Goal: Task Accomplishment & Management: Manage account settings

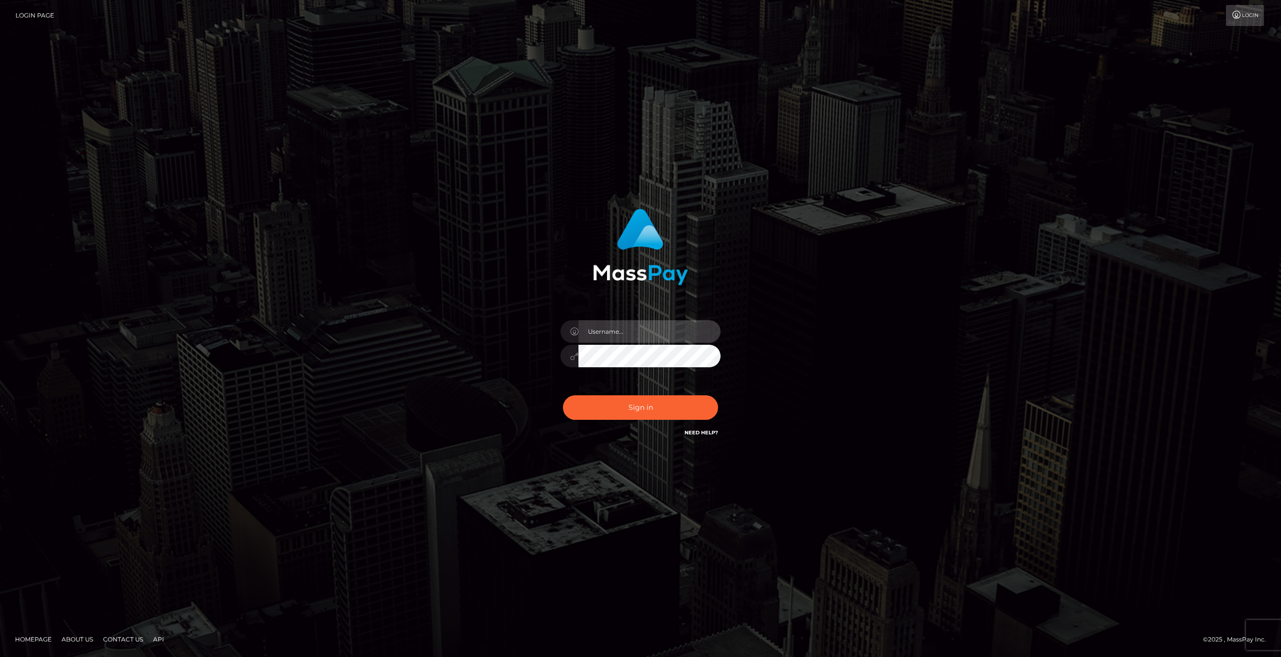
click at [592, 332] on input "text" at bounding box center [649, 331] width 142 height 23
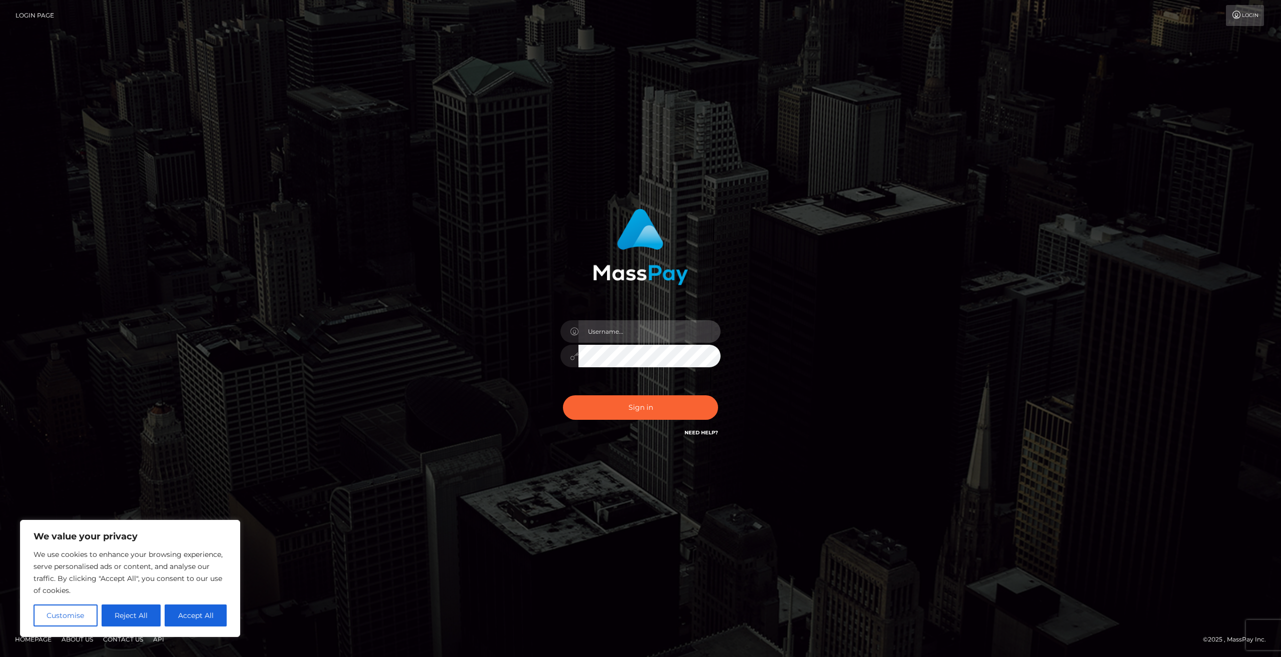
click at [596, 332] on input "text" at bounding box center [649, 331] width 142 height 23
click at [133, 612] on button "Reject All" at bounding box center [132, 615] width 60 height 22
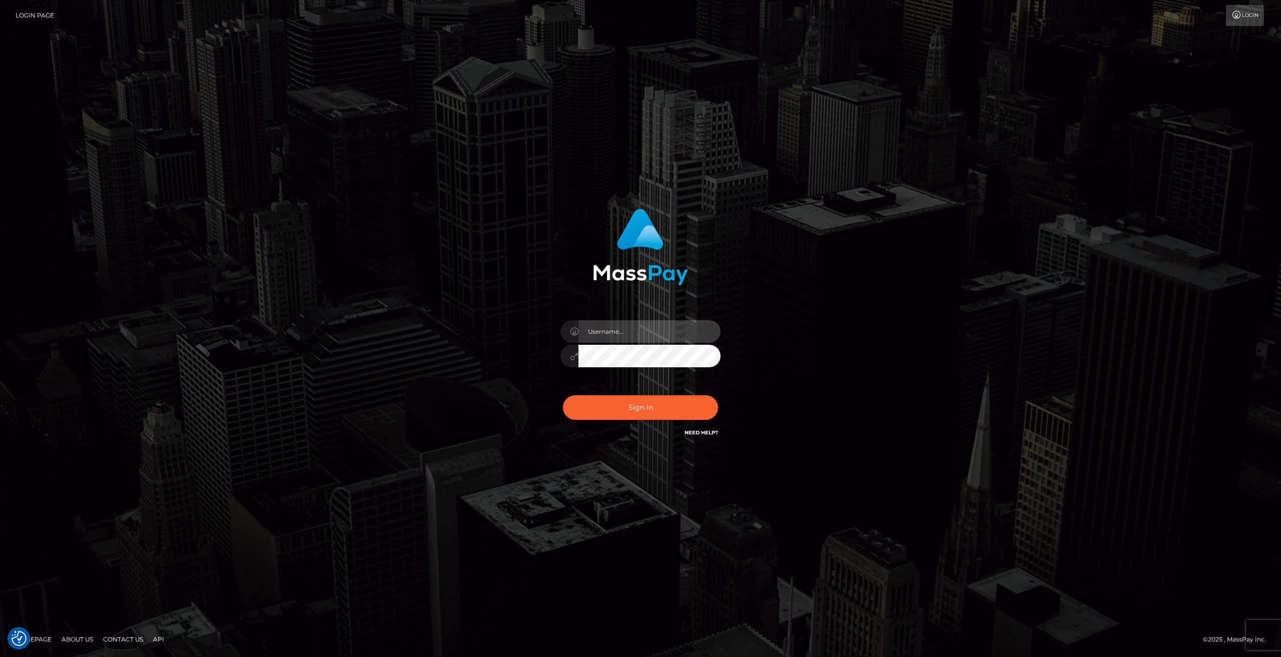
click at [660, 324] on input "text" at bounding box center [649, 331] width 142 height 23
type input "sluty7364@gmail.com"
click at [563, 395] on button "Sign in" at bounding box center [640, 407] width 155 height 25
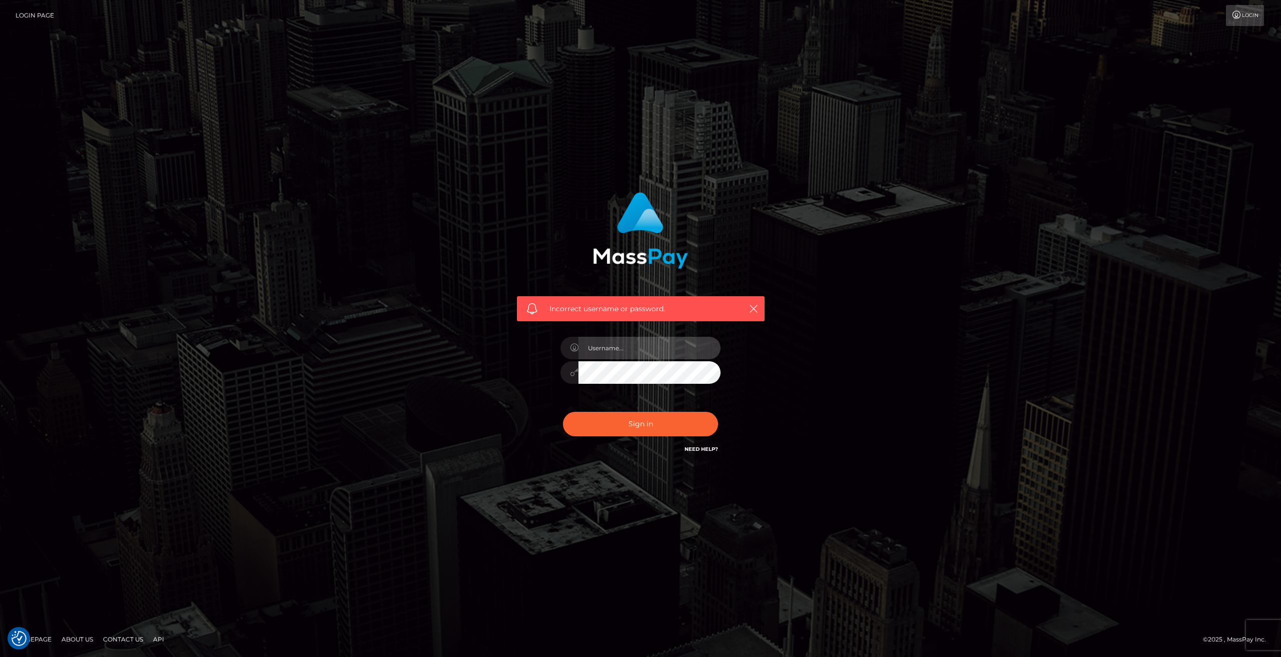
click at [619, 351] on input "text" at bounding box center [649, 348] width 142 height 23
type input "Steam_mommy"
click at [563, 412] on button "Sign in" at bounding box center [640, 424] width 155 height 25
click at [611, 349] on input "text" at bounding box center [649, 348] width 142 height 23
type input "sluty7364@gmail.com"
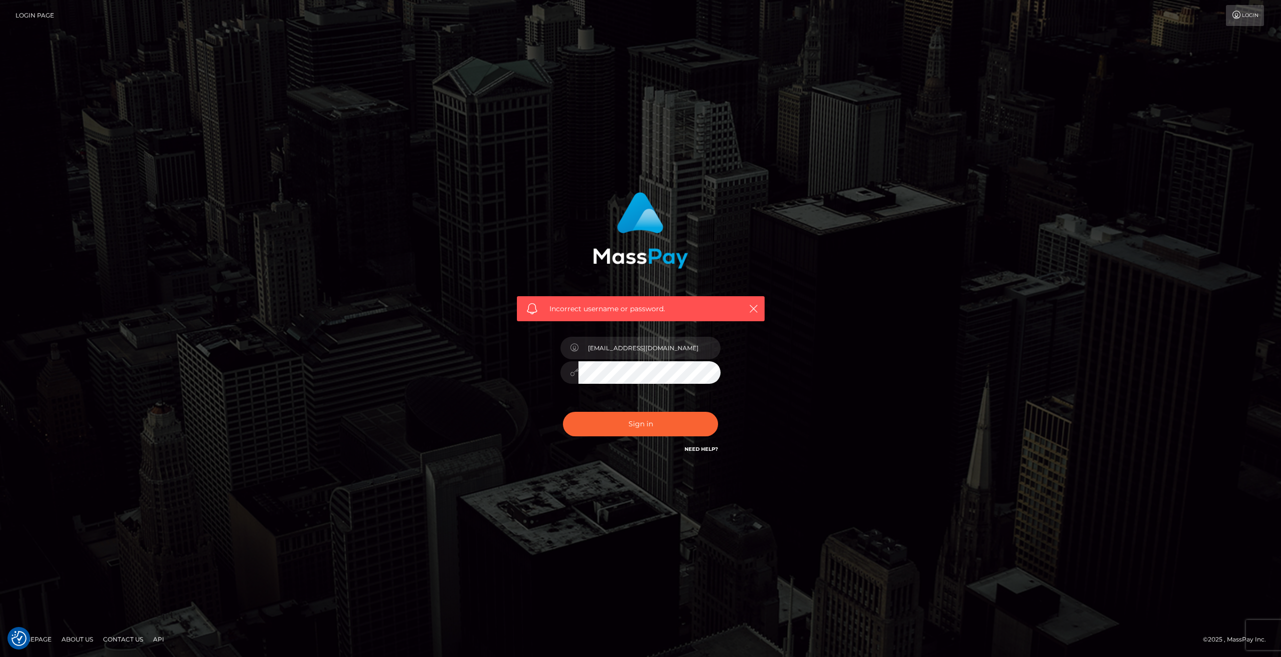
click at [563, 412] on button "Sign in" at bounding box center [640, 424] width 155 height 25
click at [703, 448] on link "Need Help?" at bounding box center [701, 449] width 34 height 7
click at [661, 349] on input "text" at bounding box center [649, 348] width 142 height 23
type input "sluty7364@gmail.com"
click at [648, 384] on div "sluty7364@gmail.com" at bounding box center [640, 367] width 175 height 77
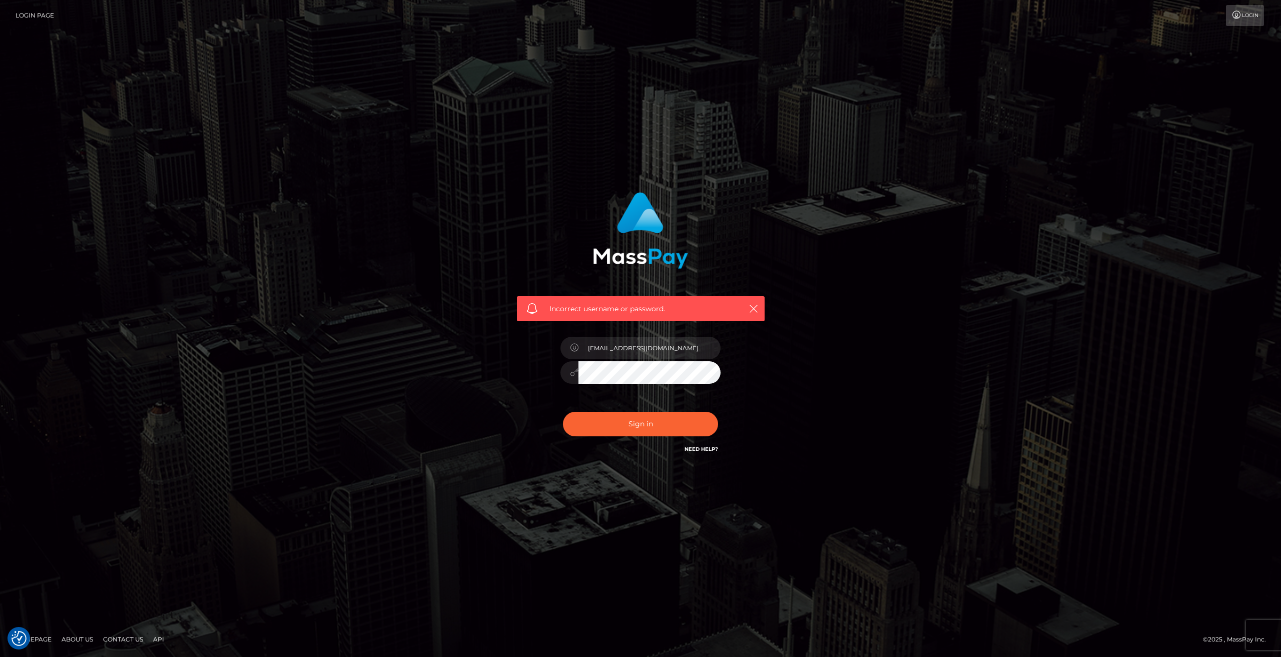
click at [563, 412] on button "Sign in" at bounding box center [640, 424] width 155 height 25
click at [620, 347] on input "text" at bounding box center [649, 348] width 142 height 23
type input "s"
type input "Juliemommy"
click at [563, 412] on button "Sign in" at bounding box center [640, 424] width 155 height 25
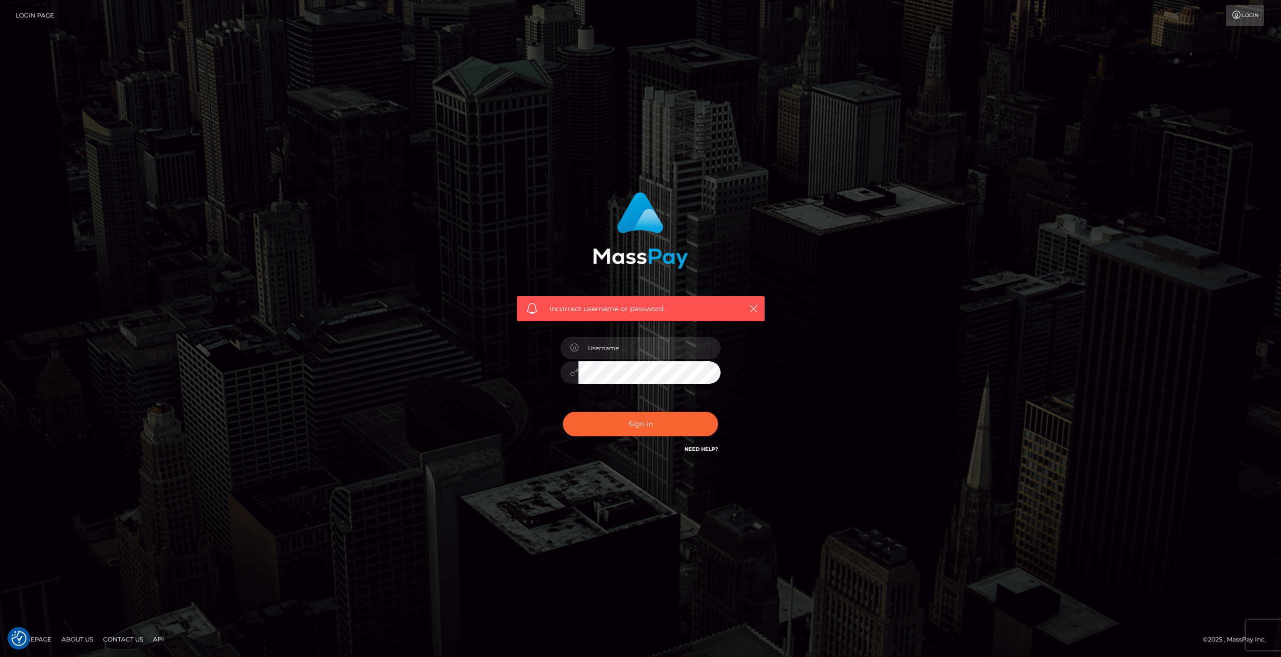
click at [700, 450] on link "Need Help?" at bounding box center [701, 449] width 34 height 7
click at [1237, 22] on link "Login" at bounding box center [1245, 15] width 38 height 21
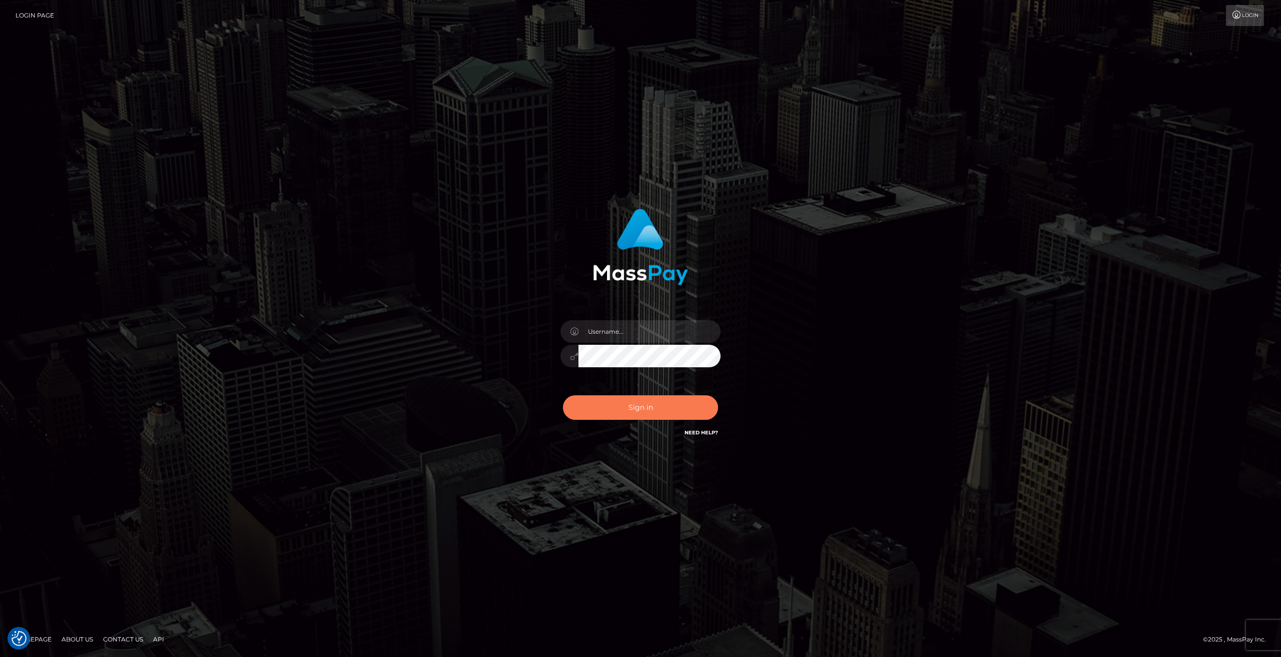
click at [678, 414] on button "Sign in" at bounding box center [640, 407] width 155 height 25
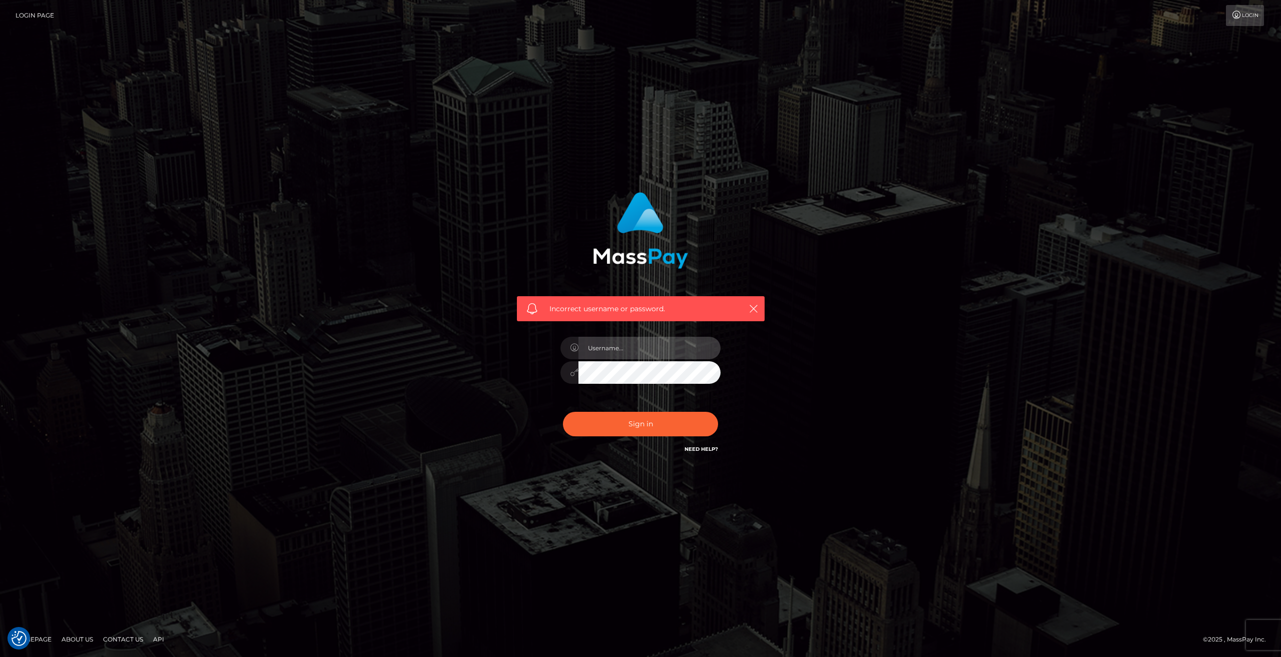
click at [638, 352] on input "text" at bounding box center [649, 348] width 142 height 23
click at [664, 352] on input "text" at bounding box center [649, 348] width 142 height 23
click at [666, 348] on input "text" at bounding box center [649, 348] width 142 height 23
click at [756, 320] on div "Incorrect username or password." at bounding box center [641, 308] width 248 height 25
click at [666, 351] on input "text" at bounding box center [649, 348] width 142 height 23
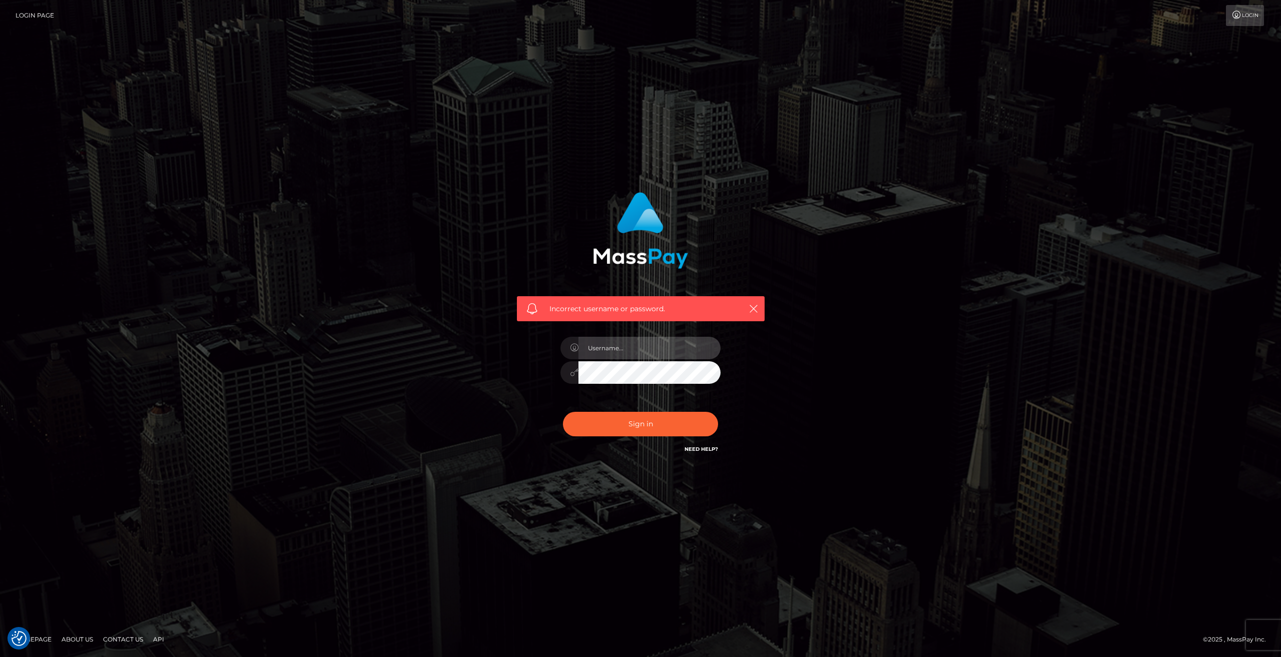
click at [610, 350] on input "text" at bounding box center [649, 348] width 142 height 23
type input "steam_mommy"
click at [615, 352] on input "steam_mommy" at bounding box center [649, 348] width 142 height 23
click at [563, 412] on button "Sign in" at bounding box center [640, 424] width 155 height 25
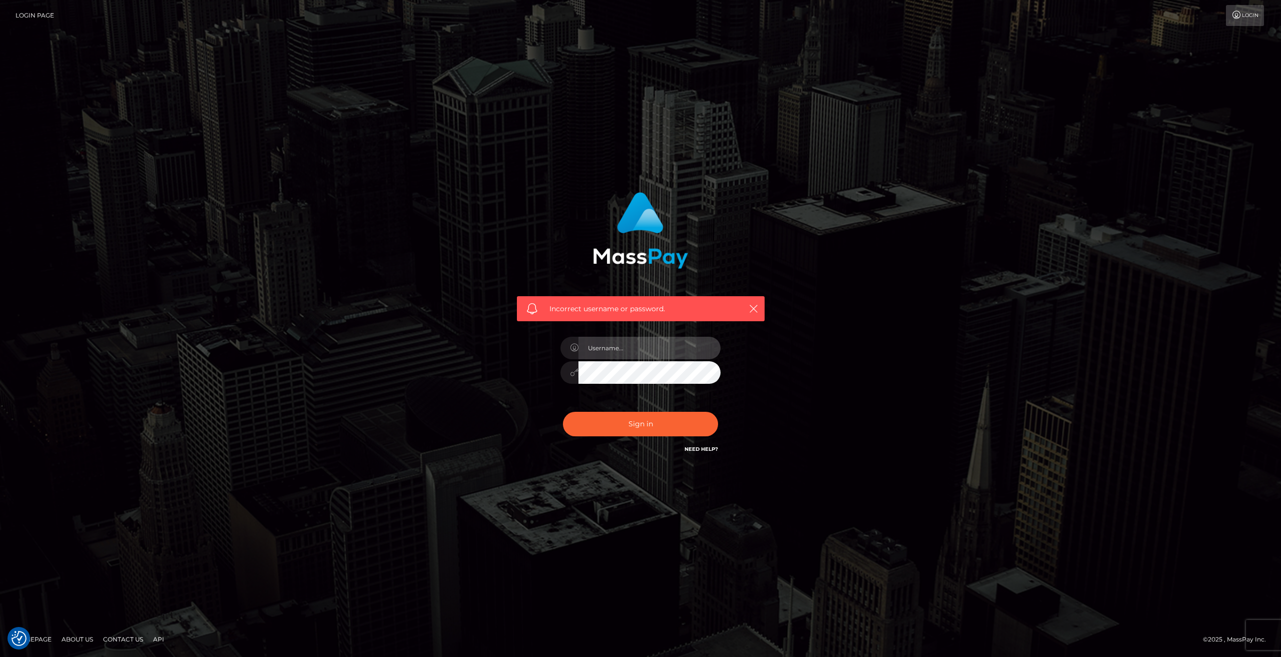
click at [618, 350] on input "text" at bounding box center [649, 348] width 142 height 23
paste input "steam_mommy"
type input "steam_mommy"
click at [563, 412] on button "Sign in" at bounding box center [640, 424] width 155 height 25
click at [608, 351] on input "text" at bounding box center [649, 348] width 142 height 23
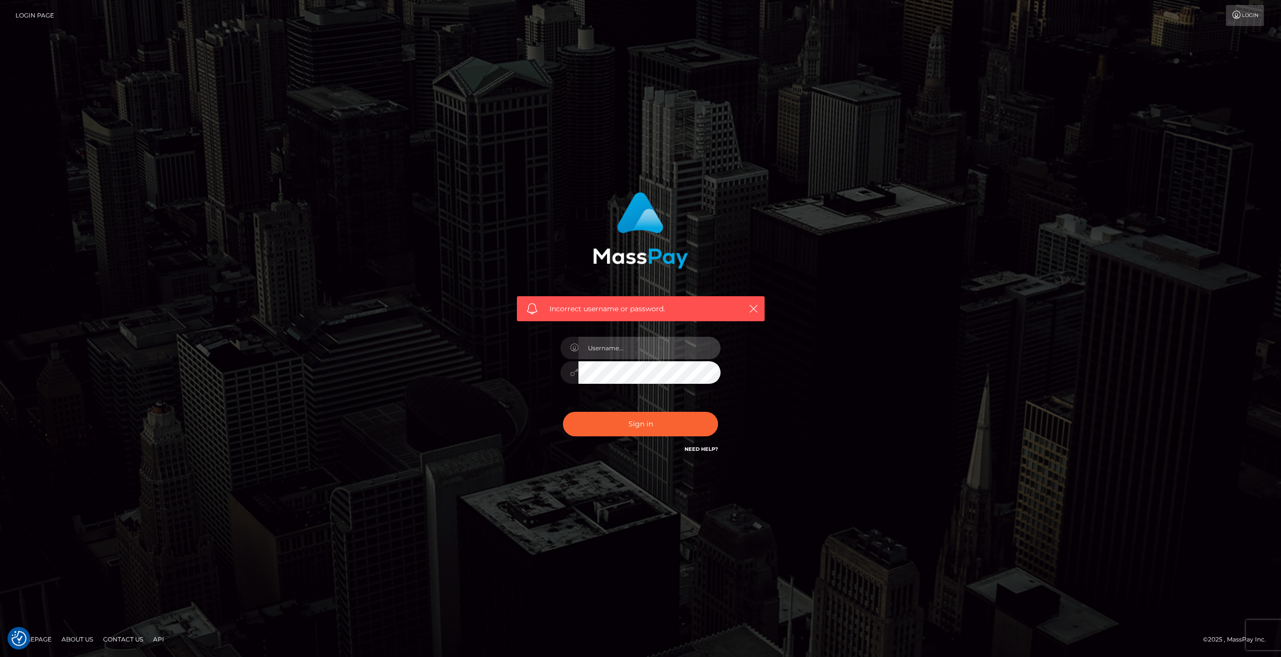
paste input "steam_mommy"
type input "steam_mommy"
click at [563, 412] on button "Sign in" at bounding box center [640, 424] width 155 height 25
click at [702, 447] on link "Need Help?" at bounding box center [701, 449] width 34 height 7
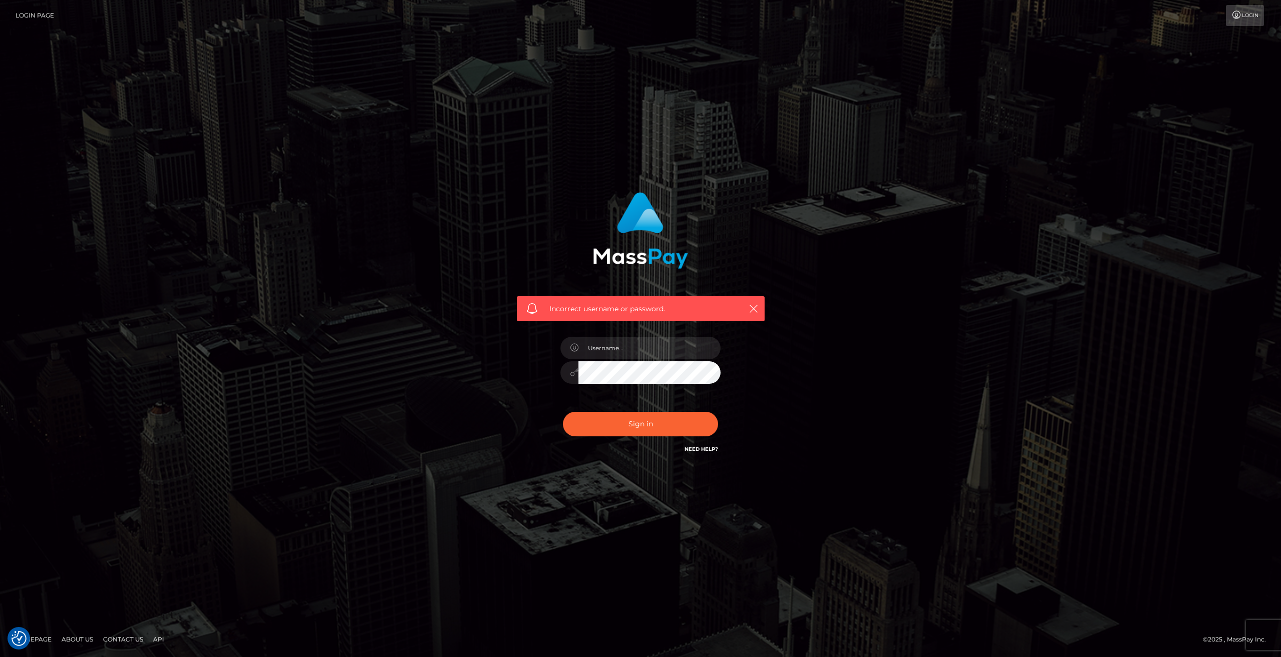
click at [702, 447] on link "Need Help?" at bounding box center [701, 449] width 34 height 7
click at [709, 450] on link "Need Help?" at bounding box center [701, 449] width 34 height 7
click at [588, 535] on div "Incorrect username or password." at bounding box center [640, 329] width 1281 height 438
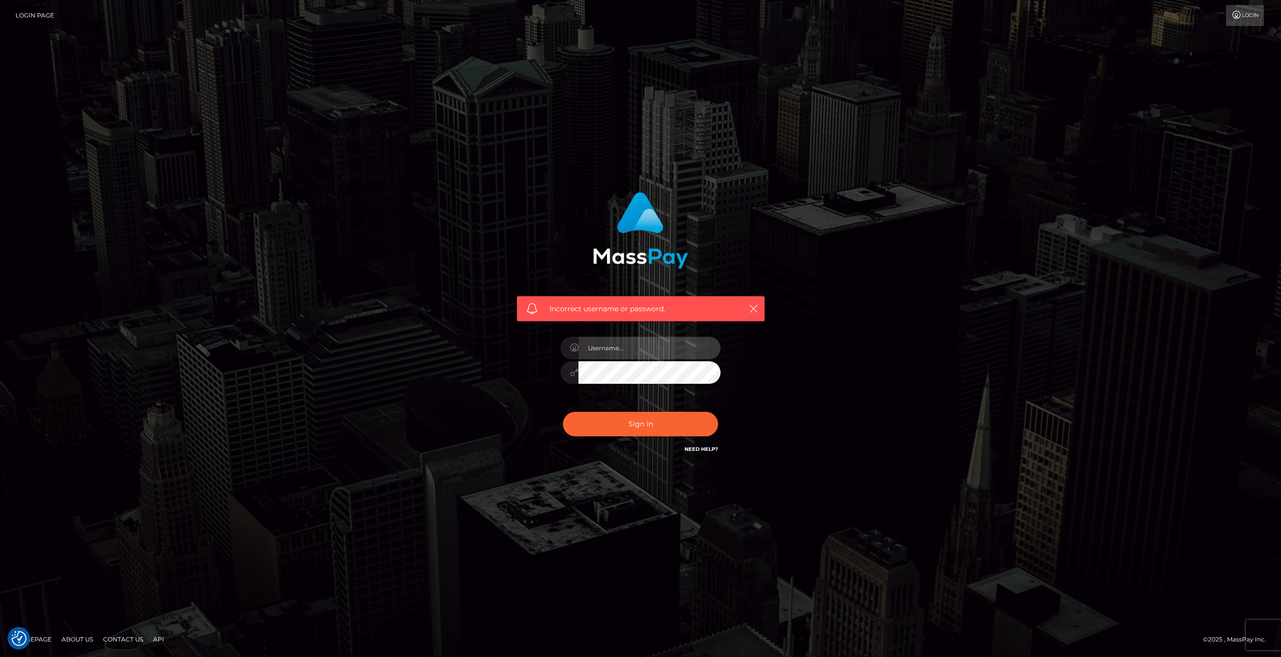
click at [624, 352] on input "text" at bounding box center [649, 348] width 142 height 23
click at [673, 356] on input "sluty7364@gmail.com" at bounding box center [649, 348] width 142 height 23
type input "sluty7364@gmail.com"
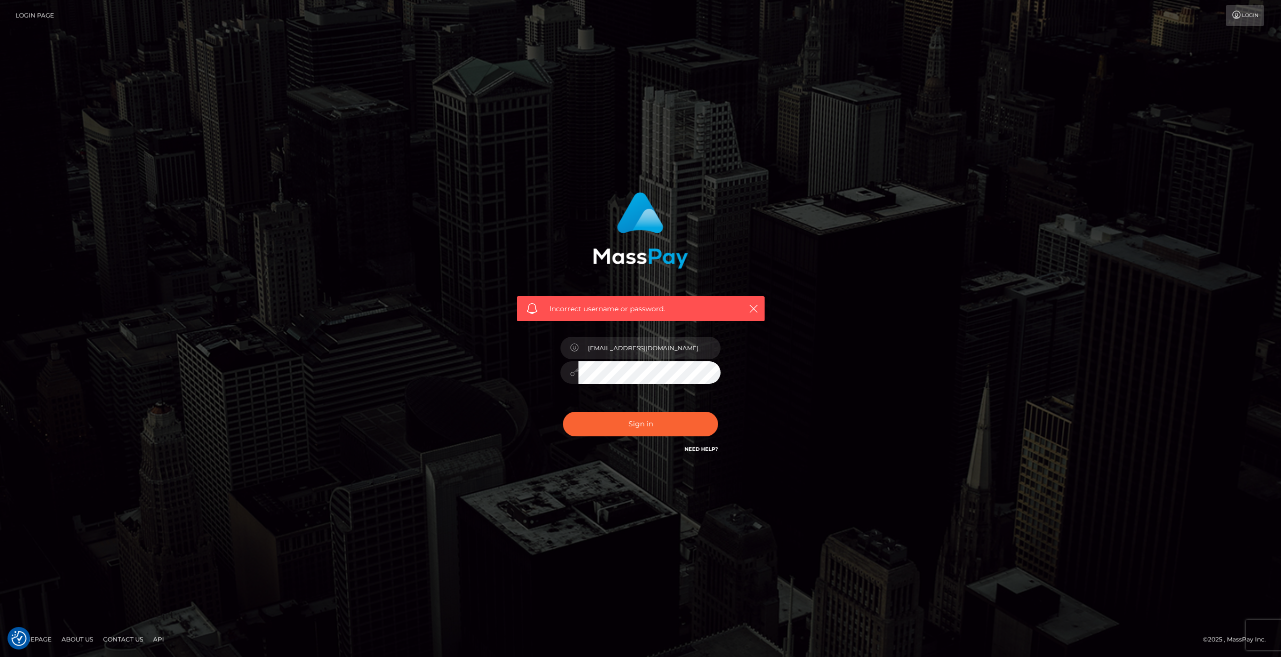
click at [563, 412] on button "Sign in" at bounding box center [640, 424] width 155 height 25
click at [656, 351] on input "text" at bounding box center [649, 348] width 142 height 23
click at [622, 355] on input "text" at bounding box center [649, 348] width 142 height 23
paste input "[EMAIL_ADDRESS][DOMAIN_NAME]"
type input "[EMAIL_ADDRESS][DOMAIN_NAME]"
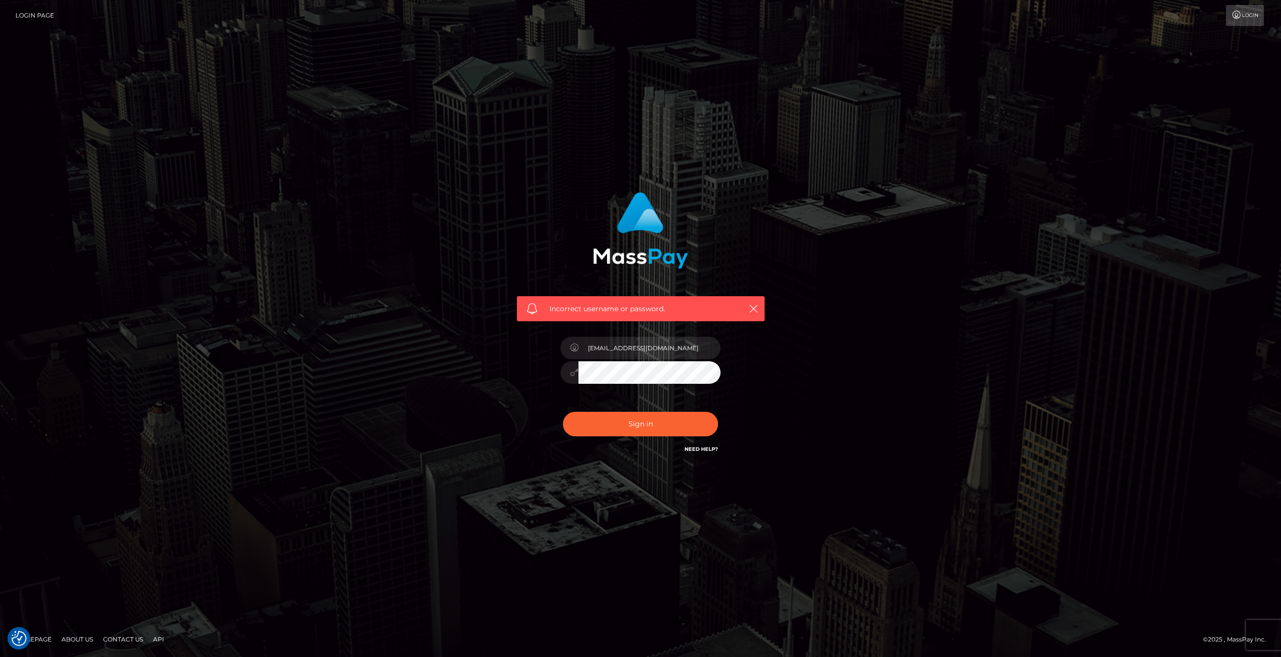
click at [563, 412] on button "Sign in" at bounding box center [640, 424] width 155 height 25
click at [610, 346] on input "text" at bounding box center [649, 348] width 142 height 23
paste input "[EMAIL_ADDRESS][DOMAIN_NAME]"
type input "sluty7364@gmail.com"
click at [563, 412] on button "Sign in" at bounding box center [640, 424] width 155 height 25
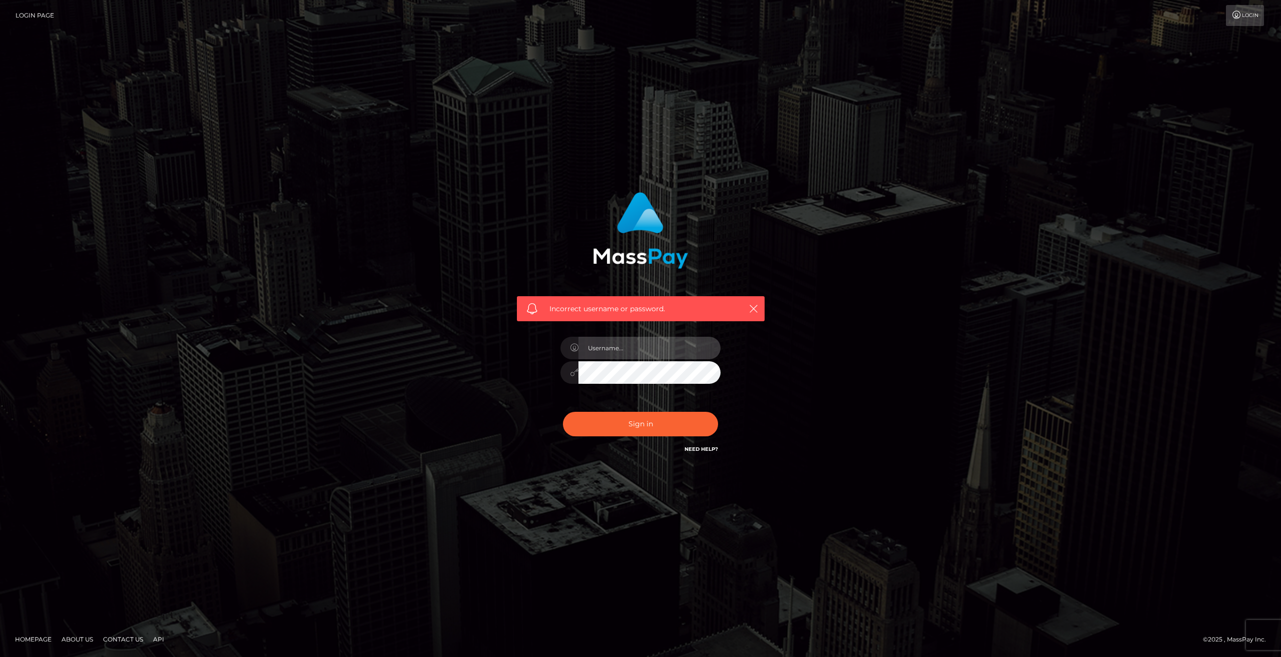
click at [626, 350] on input "text" at bounding box center [649, 348] width 142 height 23
click at [1244, 16] on link "Login" at bounding box center [1245, 15] width 38 height 21
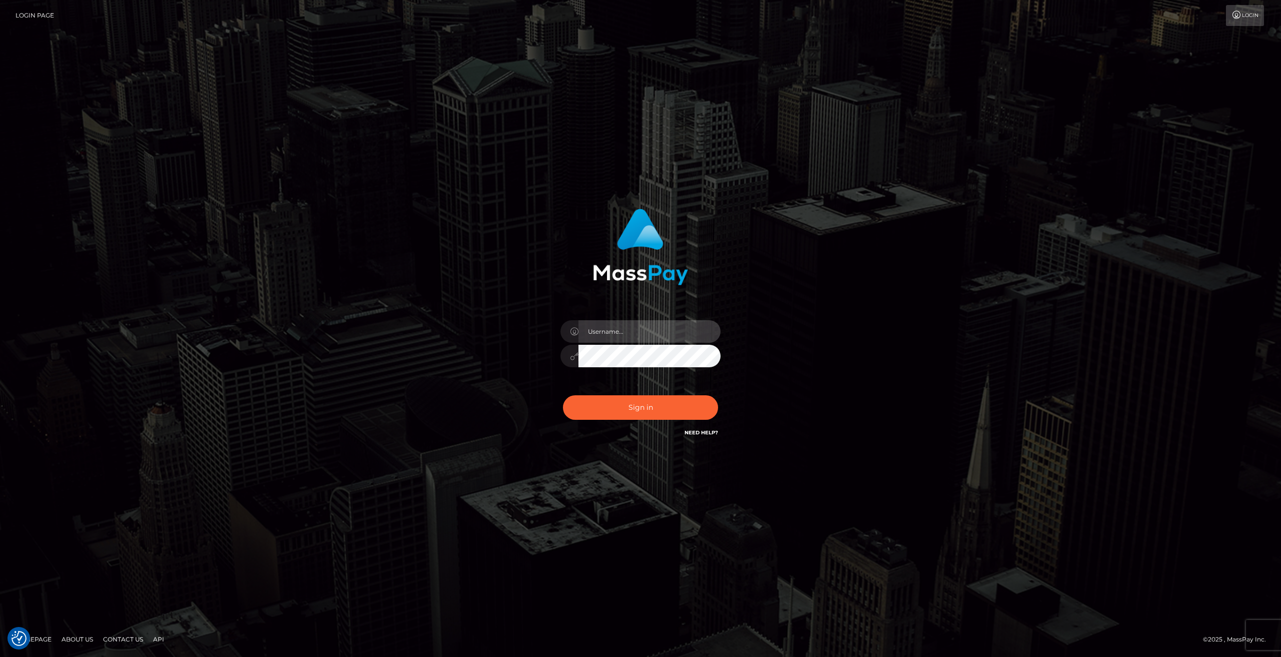
click at [650, 334] on input "text" at bounding box center [649, 331] width 142 height 23
click at [570, 327] on div at bounding box center [569, 331] width 18 height 23
click at [31, 20] on link "Login Page" at bounding box center [35, 15] width 39 height 21
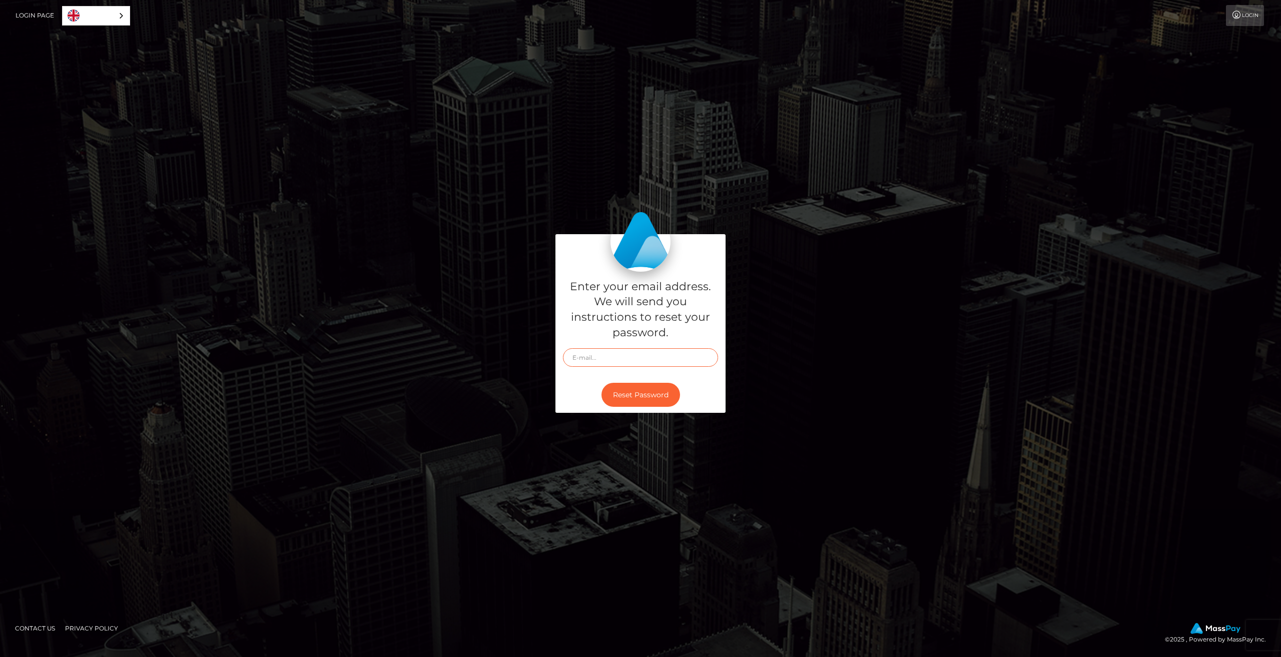
click at [587, 356] on input "text" at bounding box center [640, 357] width 155 height 19
type input "[EMAIL_ADDRESS][DOMAIN_NAME]"
click at [601, 383] on button "Reset Password" at bounding box center [640, 395] width 79 height 25
